Goal: Feedback & Contribution: Leave review/rating

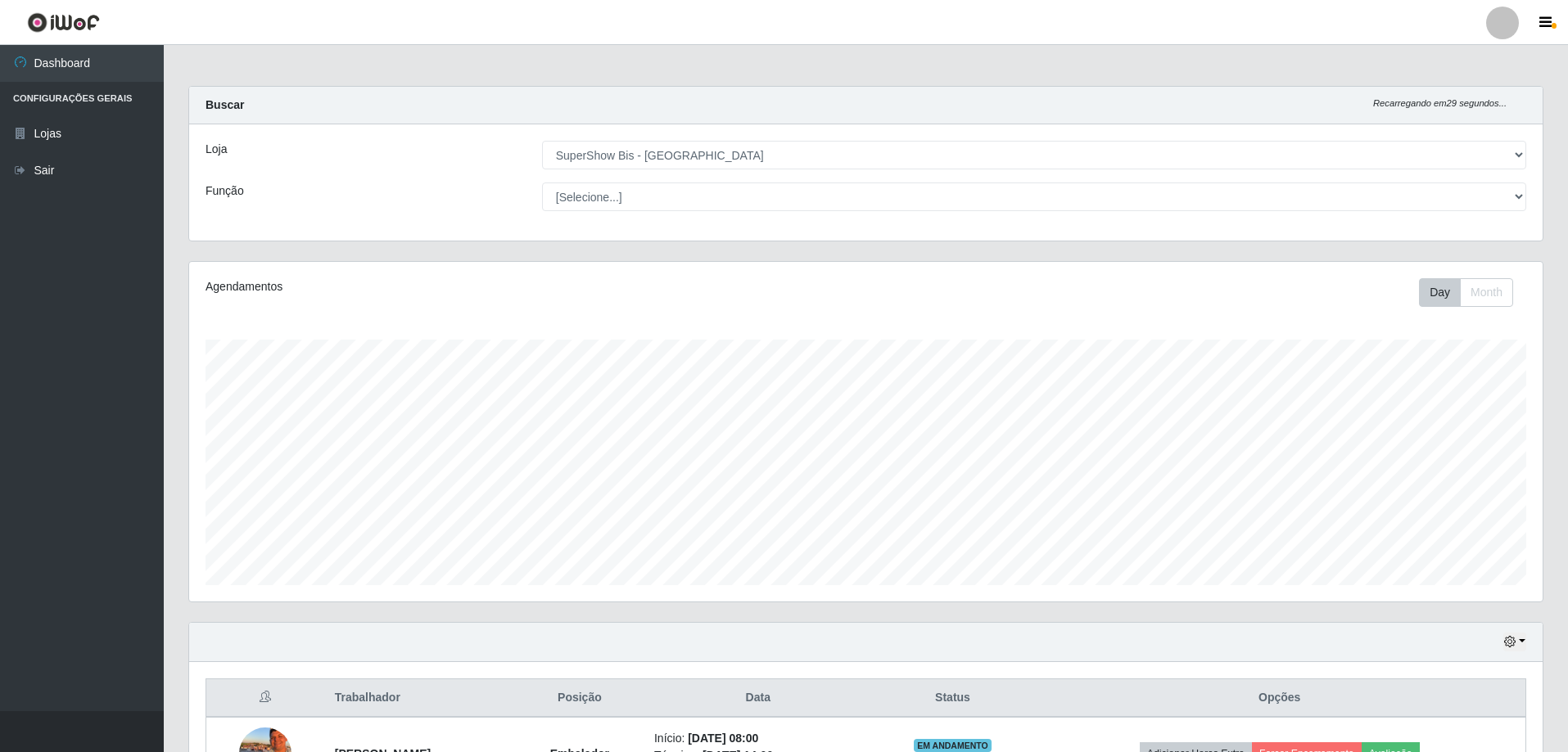
select select "59"
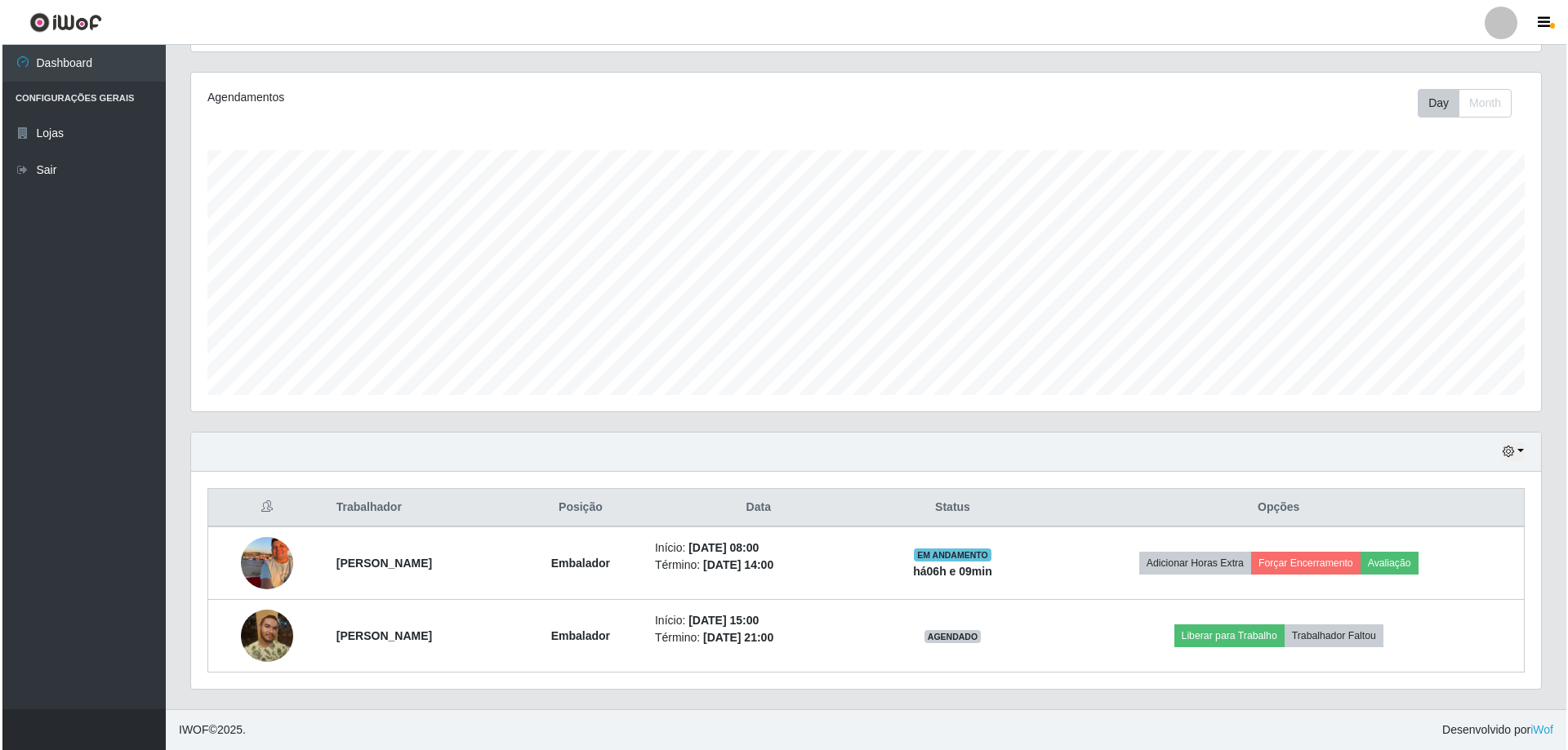
scroll to position [339, 1350]
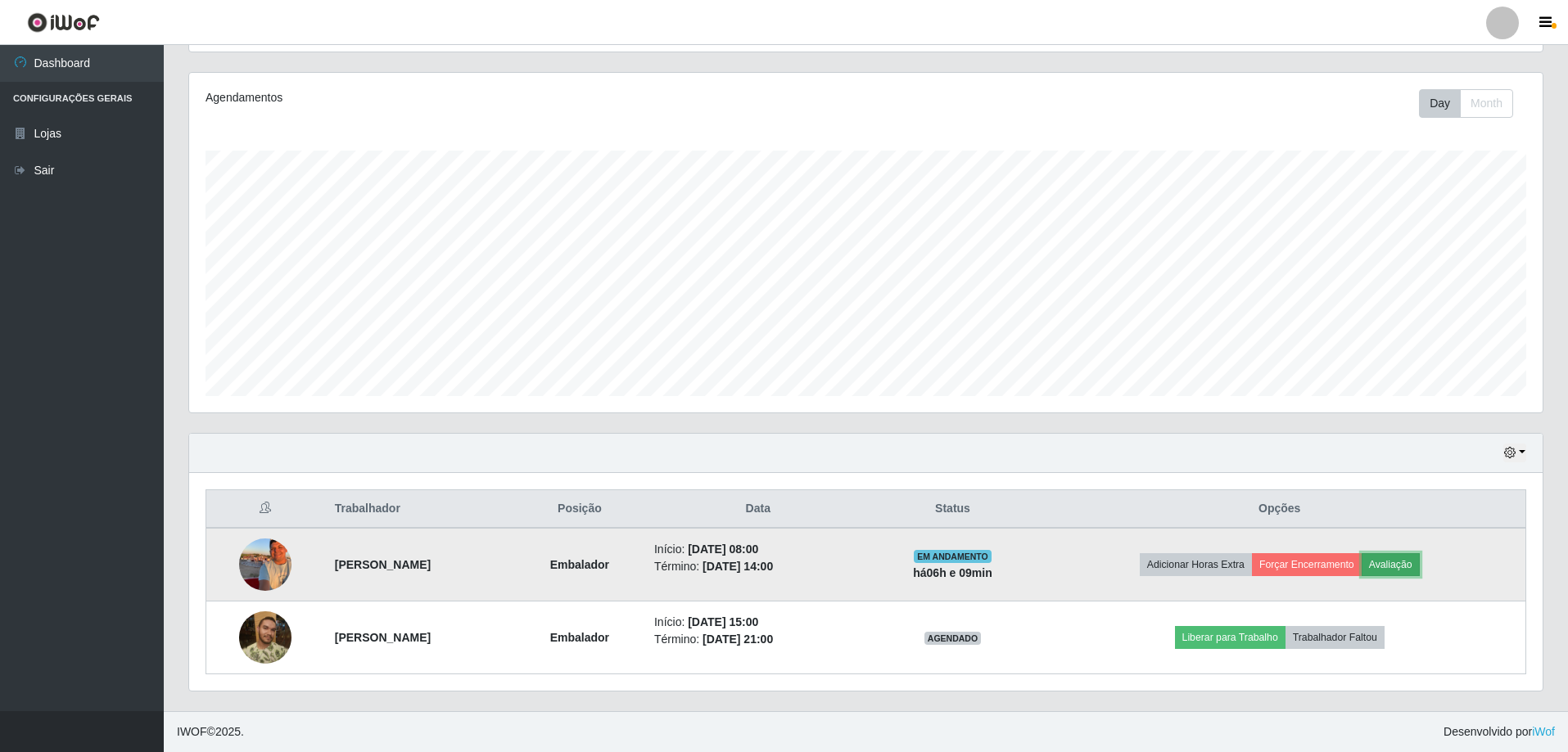
click at [1420, 561] on button "Avaliação" at bounding box center [1390, 564] width 58 height 23
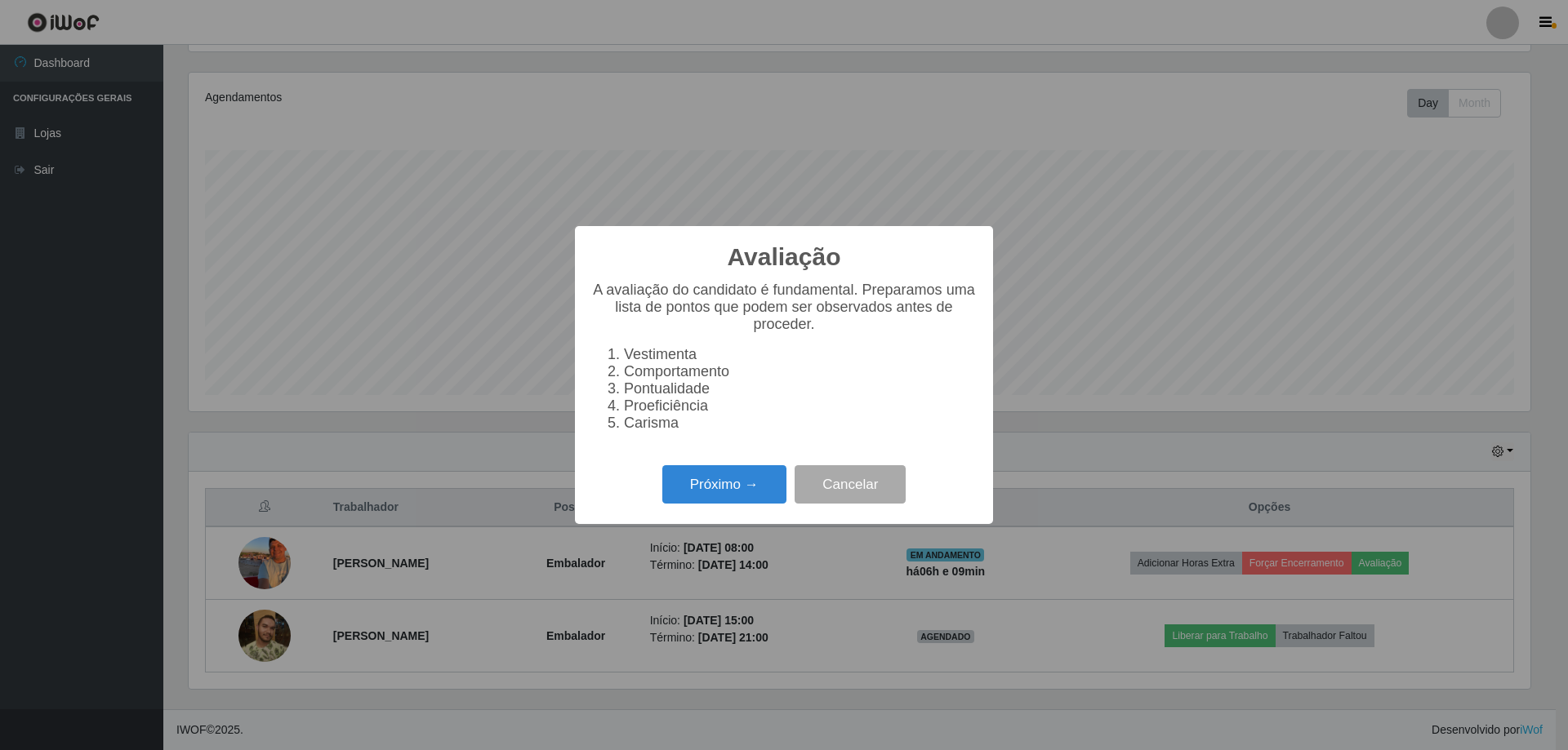
scroll to position [339, 1342]
click at [759, 492] on button "Próximo →" at bounding box center [724, 484] width 124 height 39
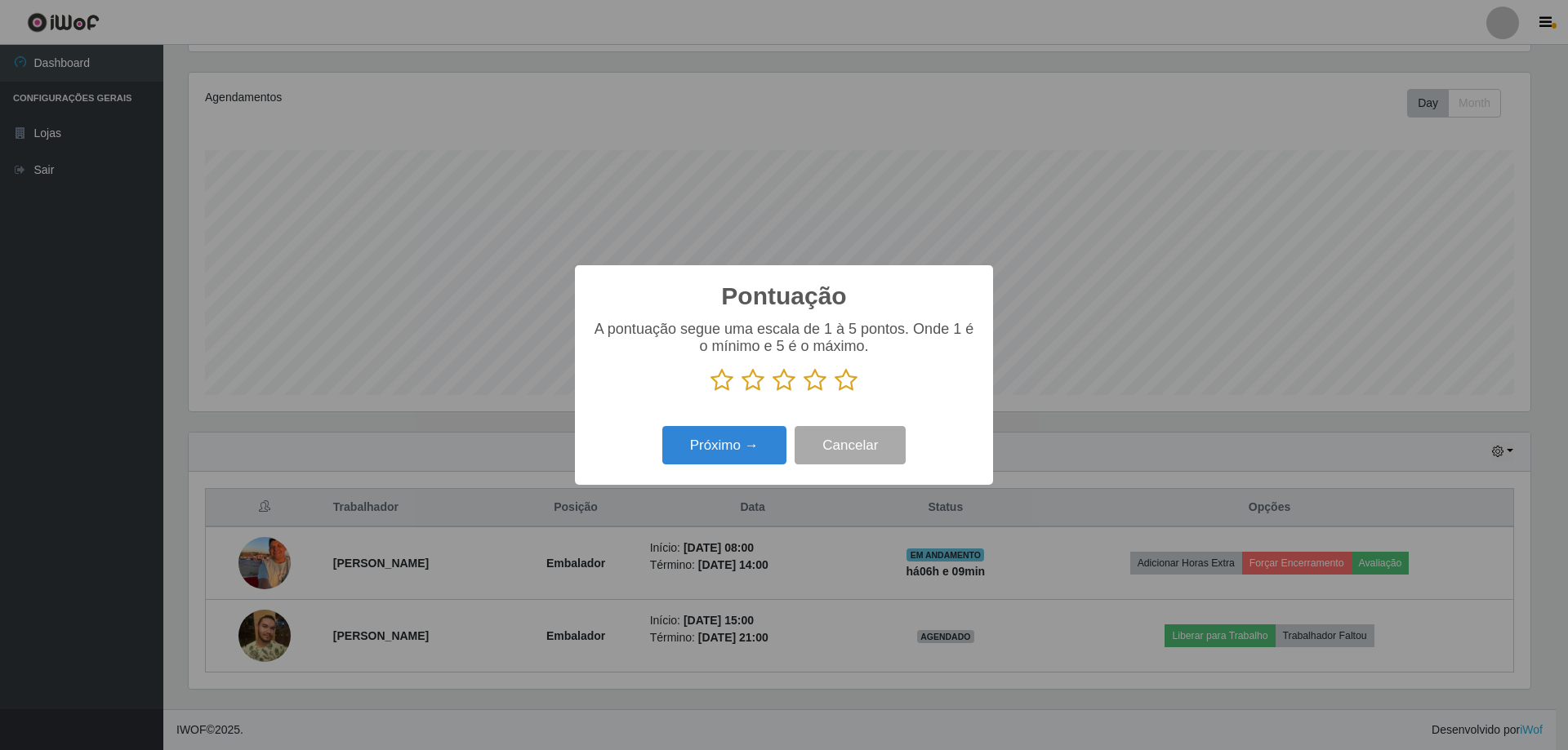
click at [845, 379] on icon at bounding box center [846, 380] width 23 height 25
click at [835, 392] on input "radio" at bounding box center [835, 392] width 0 height 0
click at [742, 446] on button "Próximo →" at bounding box center [724, 445] width 124 height 39
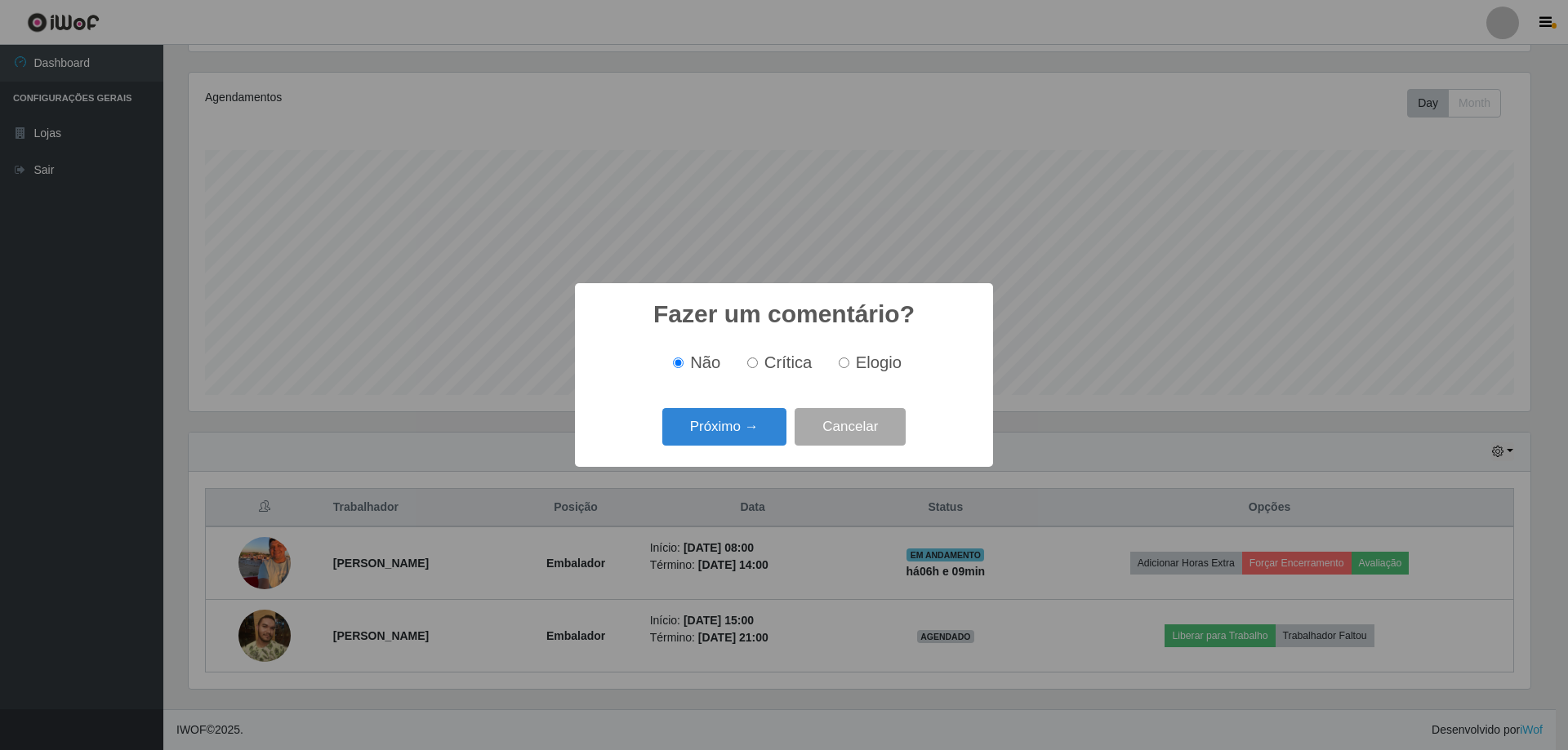
click at [846, 365] on input "Elogio" at bounding box center [843, 362] width 10 height 10
radio input "true"
click at [743, 427] on button "Próximo →" at bounding box center [724, 427] width 124 height 39
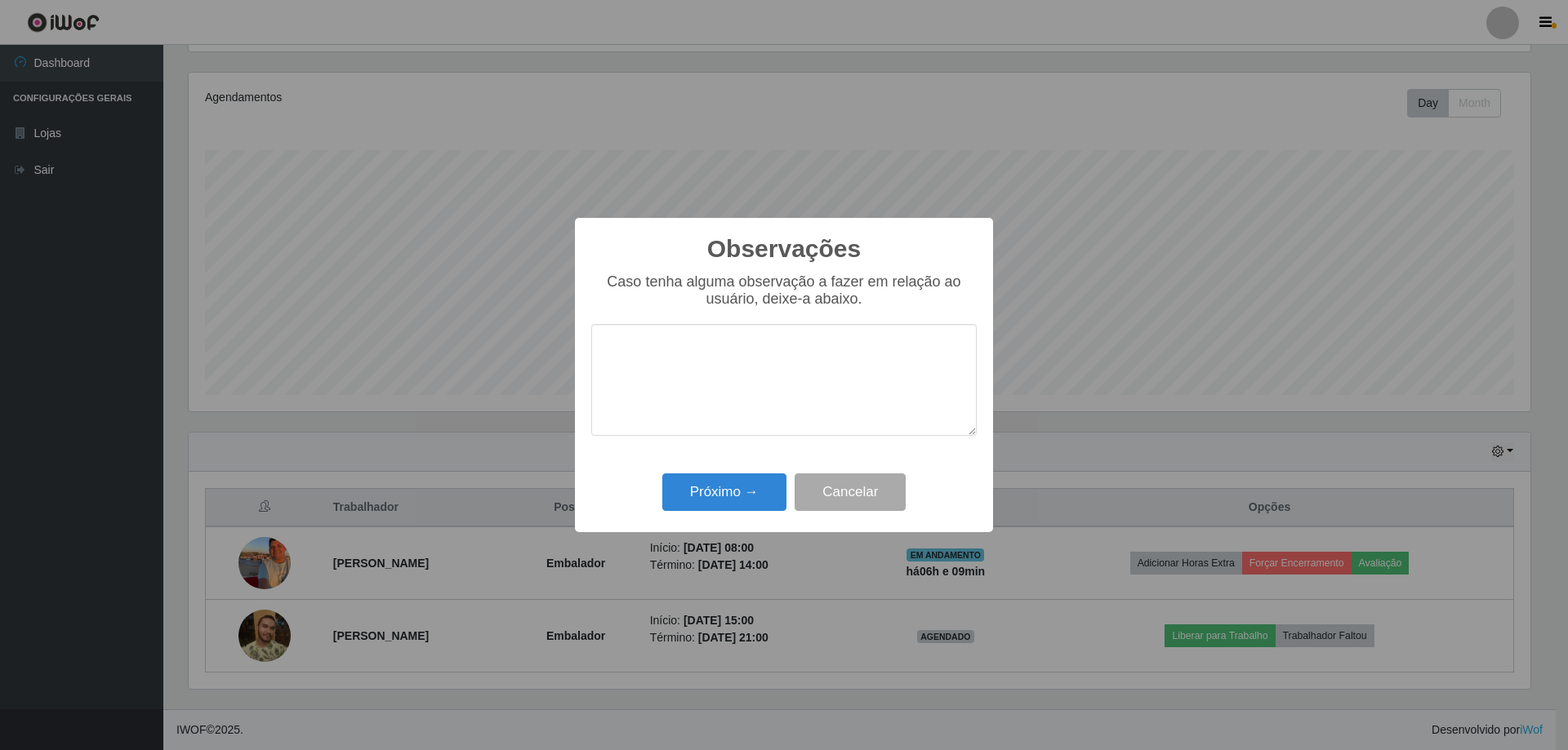
click at [658, 383] on textarea at bounding box center [784, 380] width 385 height 112
type textarea "BOM"
click at [700, 504] on button "Próximo →" at bounding box center [724, 493] width 124 height 39
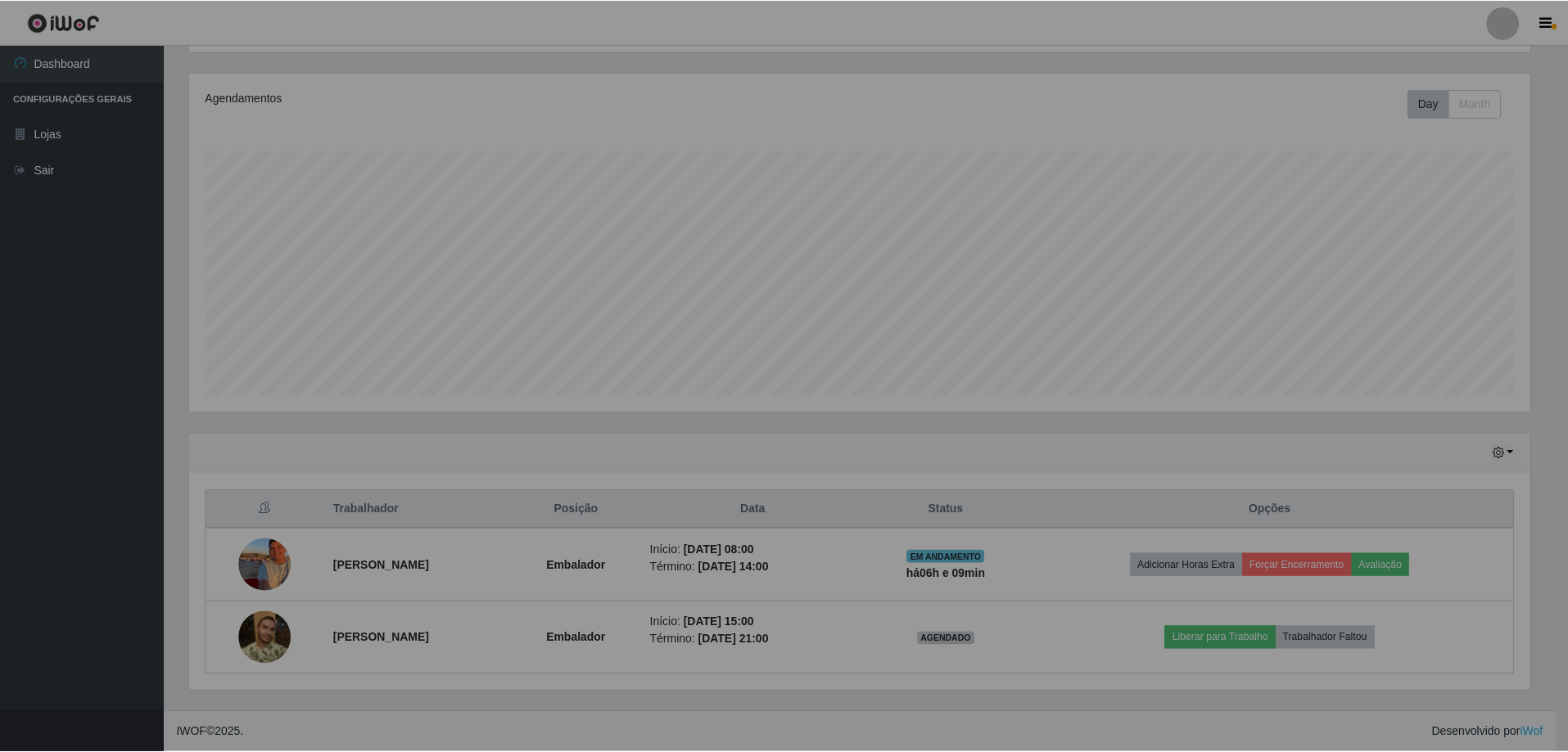
scroll to position [339, 1354]
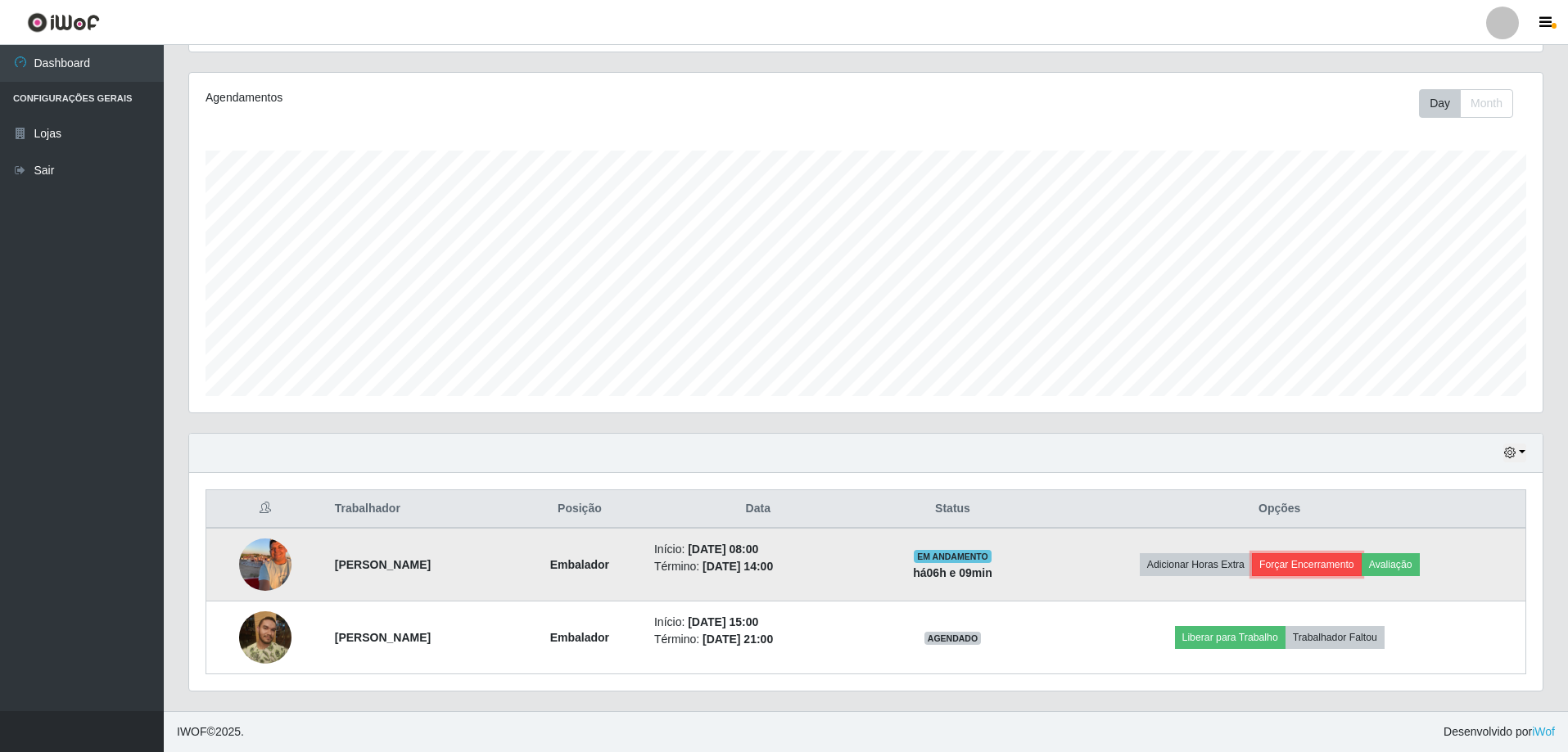
click at [1310, 566] on button "Forçar Encerramento" at bounding box center [1307, 564] width 110 height 23
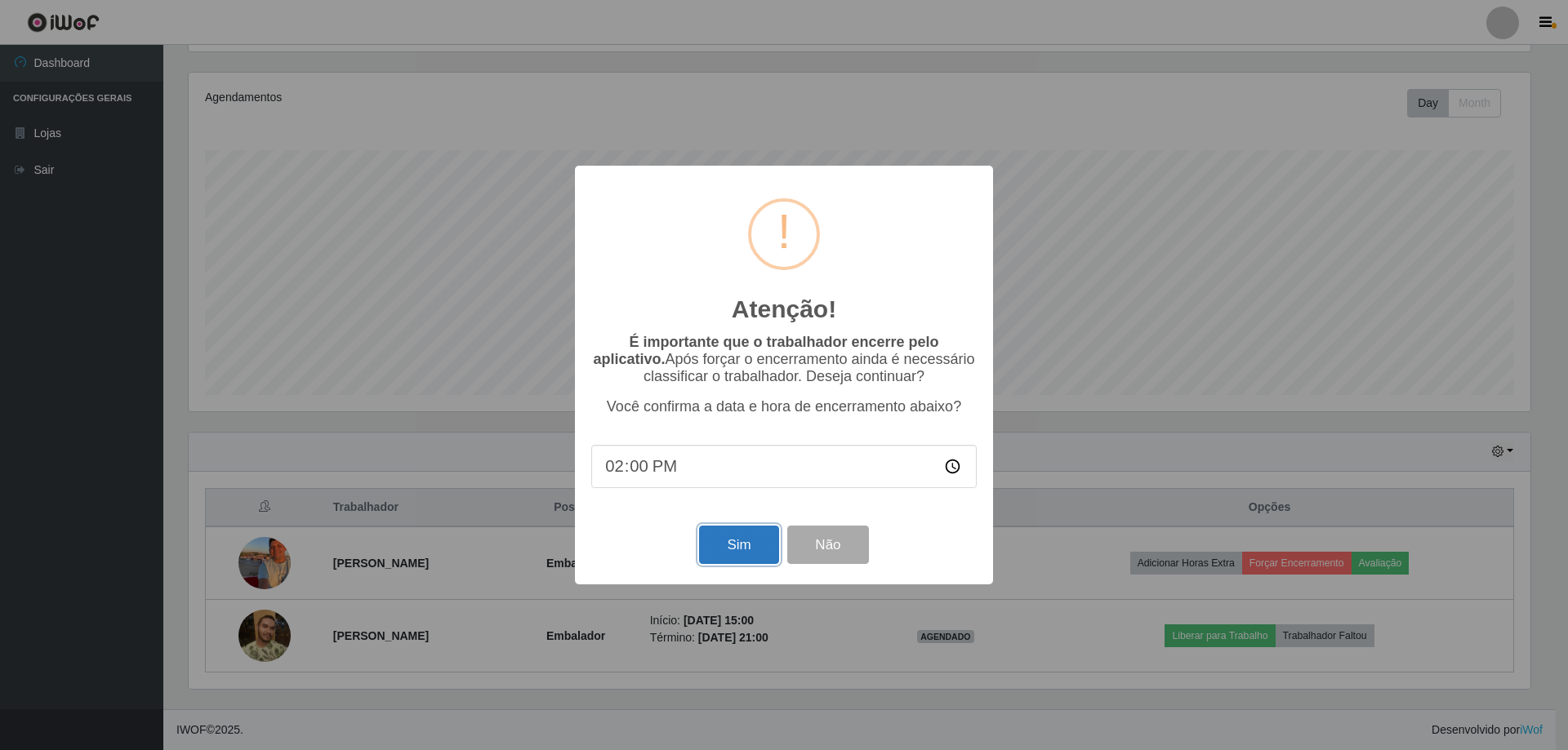
click at [739, 541] on button "Sim" at bounding box center [739, 545] width 79 height 39
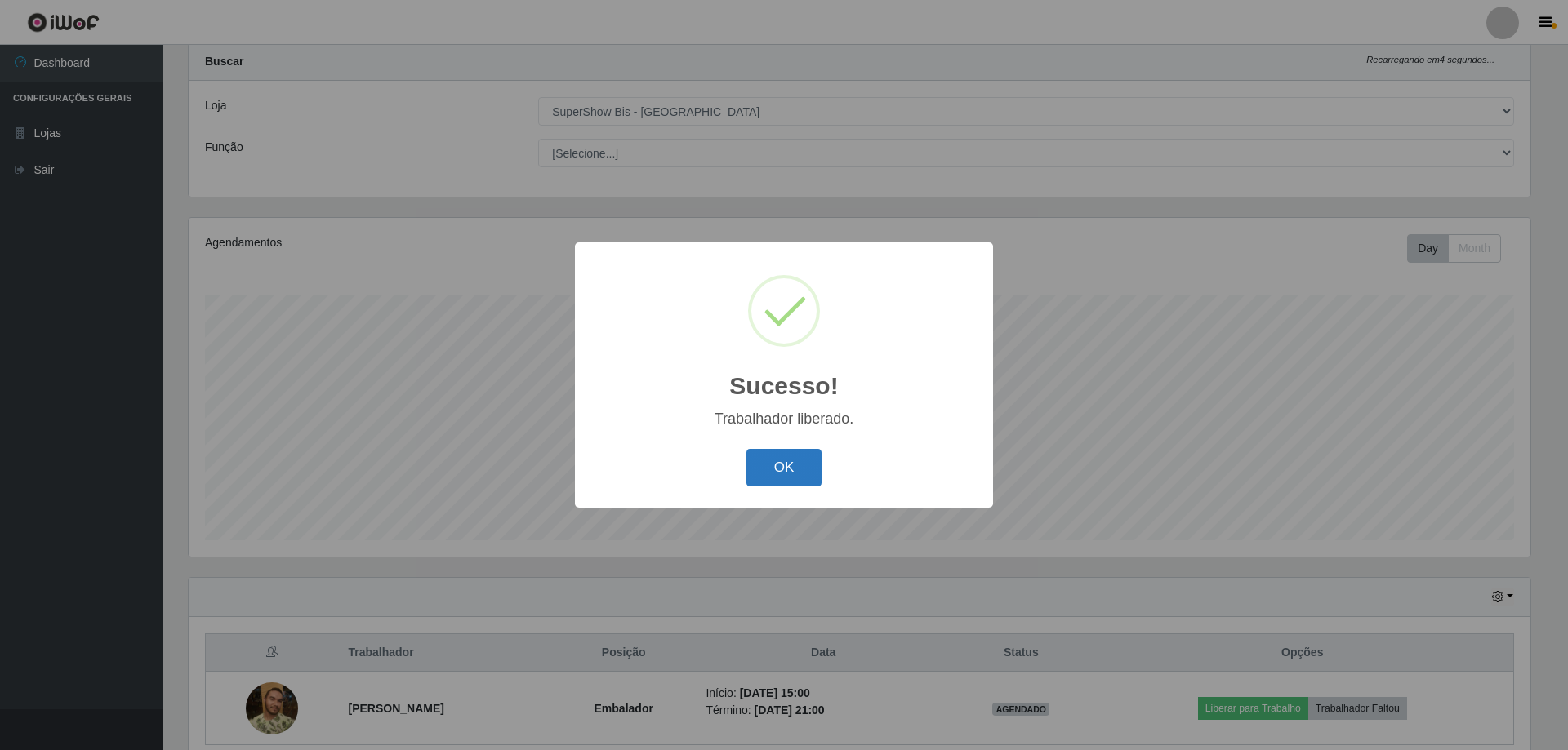
click at [794, 457] on button "OK" at bounding box center [784, 468] width 76 height 39
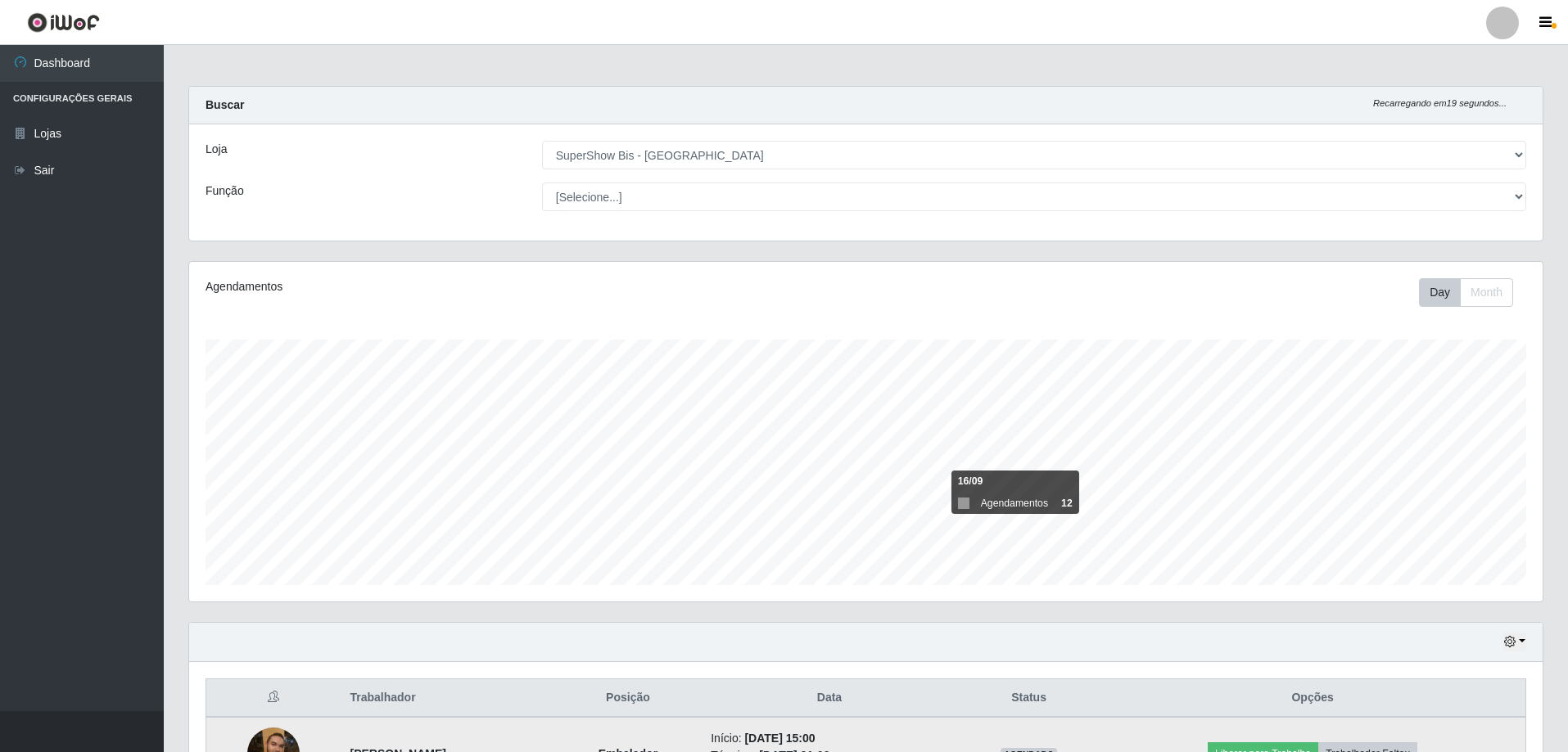
scroll to position [117, 0]
